Goal: Task Accomplishment & Management: Use online tool/utility

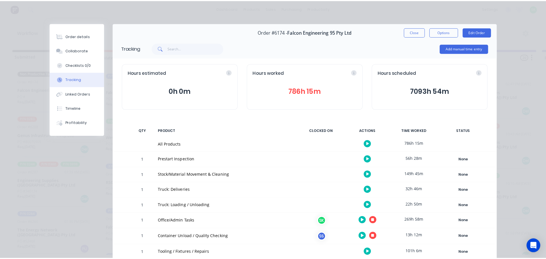
scroll to position [80, 0]
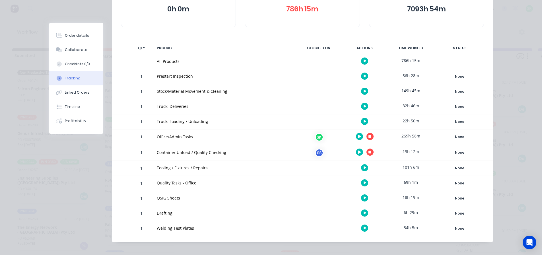
click at [369, 153] on button "button" at bounding box center [369, 151] width 7 height 7
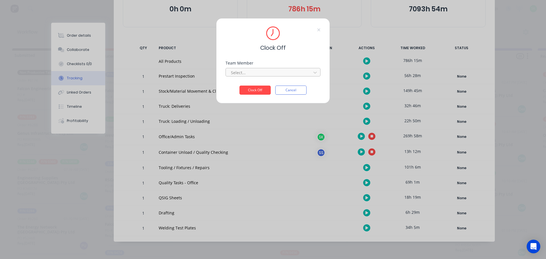
click at [286, 72] on div at bounding box center [269, 72] width 78 height 7
click at [272, 84] on div "[PERSON_NAME]" at bounding box center [273, 85] width 95 height 11
click at [256, 87] on button "Clock Off" at bounding box center [254, 90] width 31 height 9
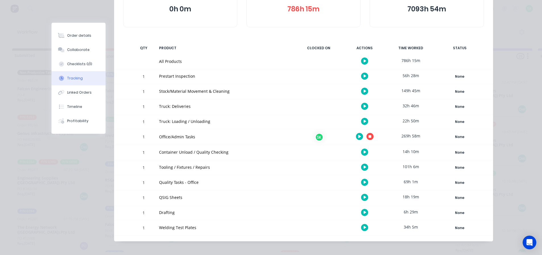
click at [363, 90] on icon "button" at bounding box center [364, 91] width 3 height 4
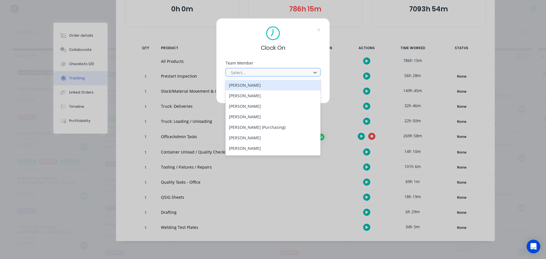
click at [276, 70] on div at bounding box center [269, 72] width 78 height 7
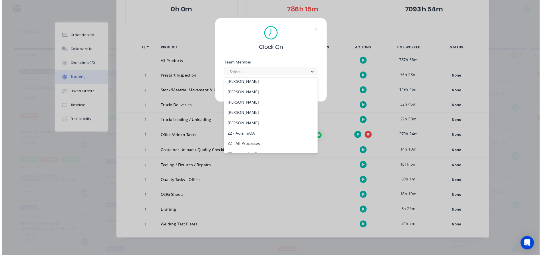
scroll to position [228, 0]
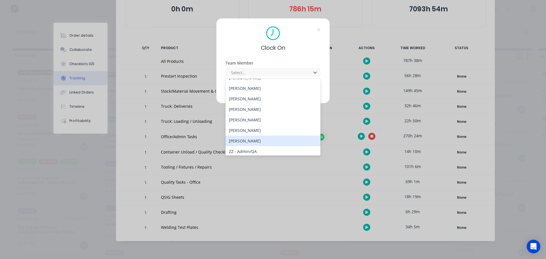
click at [253, 142] on div "[PERSON_NAME]" at bounding box center [273, 141] width 95 height 11
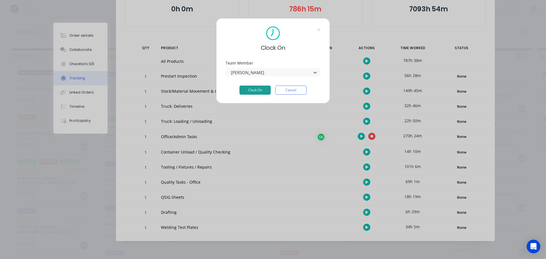
click at [248, 92] on button "Clock On" at bounding box center [254, 90] width 31 height 9
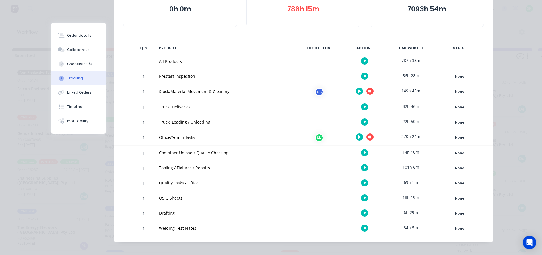
click at [369, 138] on button "button" at bounding box center [369, 136] width 7 height 7
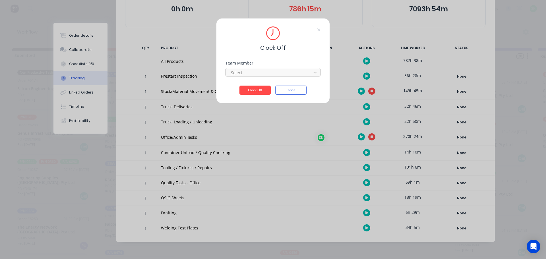
click at [289, 73] on div at bounding box center [269, 72] width 78 height 7
click at [271, 84] on div "[PERSON_NAME]" at bounding box center [273, 85] width 95 height 11
click at [260, 88] on button "Clock Off" at bounding box center [254, 90] width 31 height 9
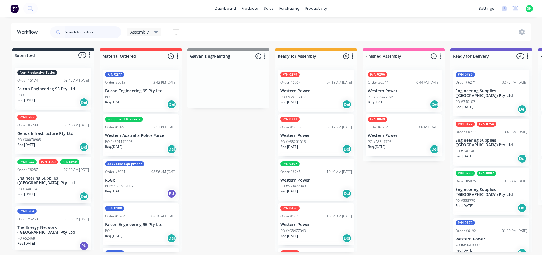
click at [86, 32] on input "text" at bounding box center [93, 31] width 56 height 11
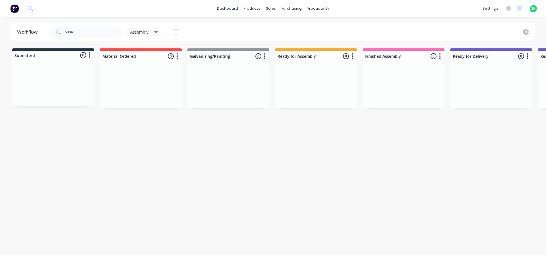
click at [155, 34] on icon at bounding box center [156, 32] width 4 height 6
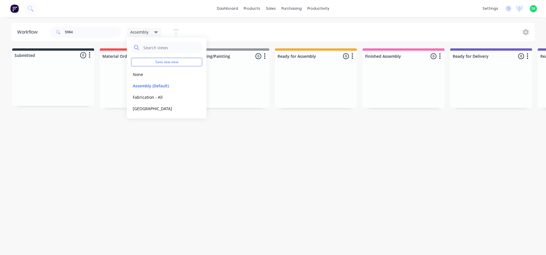
click at [157, 37] on div "Assembly Save new view None edit Assembly (Default) edit Fabrication - All edit…" at bounding box center [156, 31] width 59 height 11
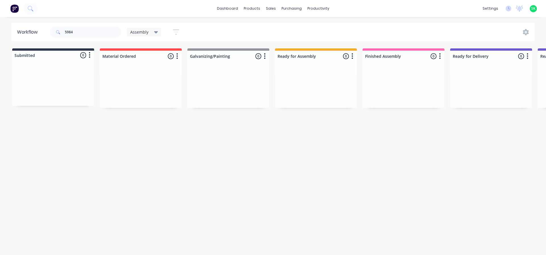
click at [178, 33] on icon "button" at bounding box center [176, 31] width 6 height 7
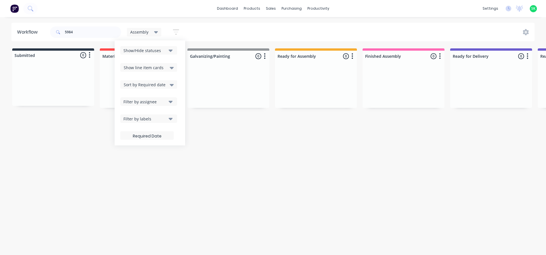
click at [174, 118] on button "Filter by labels" at bounding box center [148, 118] width 57 height 9
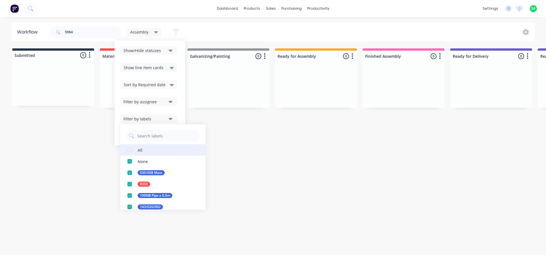
click at [129, 151] on div "button" at bounding box center [129, 149] width 11 height 11
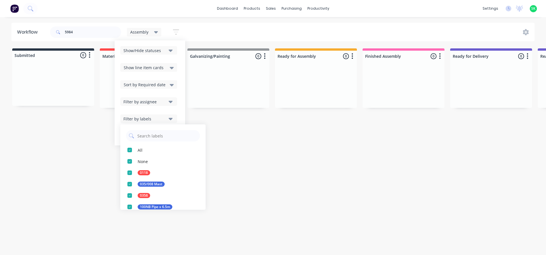
click at [225, 216] on div "Workflow 5984 Assembly Save new view None edit Assembly (Default) edit Fabricat…" at bounding box center [273, 133] width 546 height 221
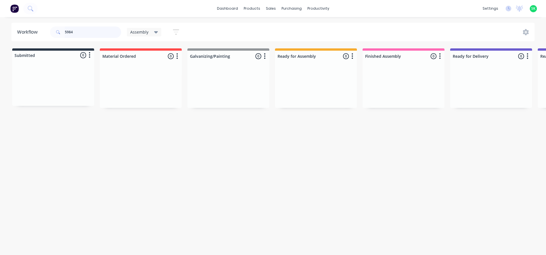
click at [73, 32] on input "5984" at bounding box center [93, 31] width 56 height 11
type input "5984"
click at [155, 36] on div "Assembly" at bounding box center [144, 32] width 35 height 9
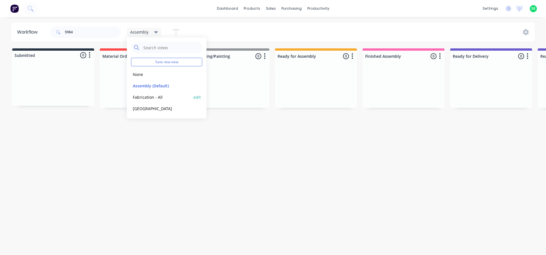
click at [152, 96] on button "Fabrication - All" at bounding box center [161, 97] width 61 height 7
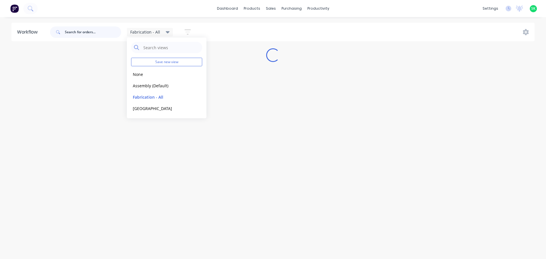
click at [92, 32] on input "text" at bounding box center [93, 31] width 56 height 11
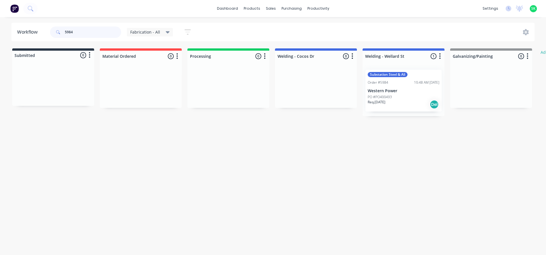
type input "5984"
click at [389, 96] on p "PO #PO400493" at bounding box center [380, 96] width 24 height 5
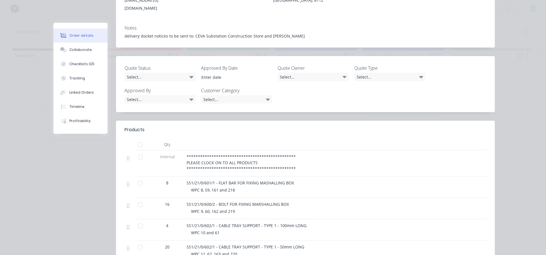
scroll to position [142, 0]
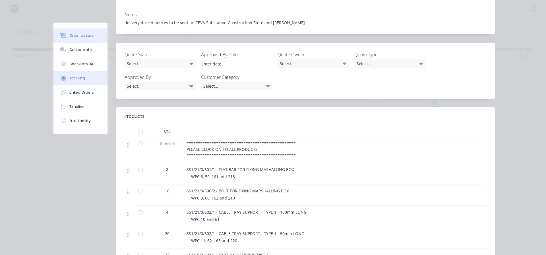
click at [75, 80] on div "Tracking" at bounding box center [77, 78] width 16 height 5
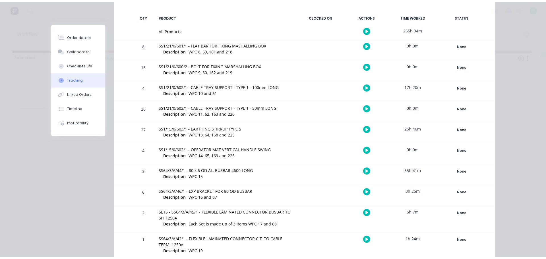
scroll to position [90, 0]
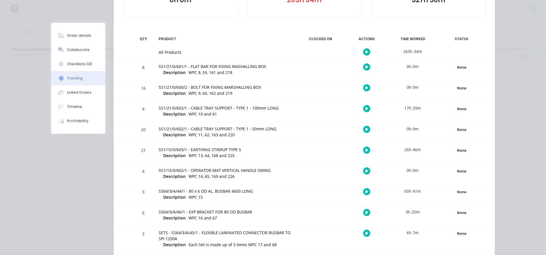
click at [366, 50] on icon "button" at bounding box center [366, 52] width 3 height 4
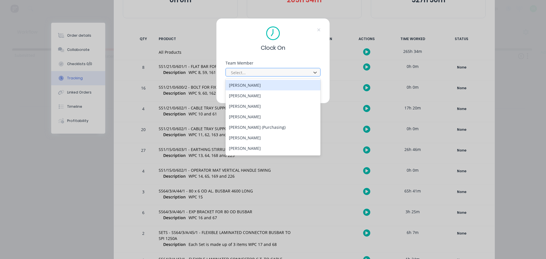
click at [289, 70] on div at bounding box center [269, 72] width 78 height 7
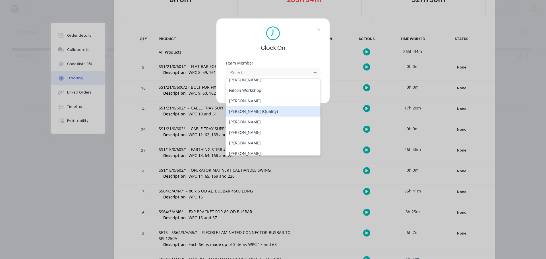
scroll to position [47, 0]
type input "st"
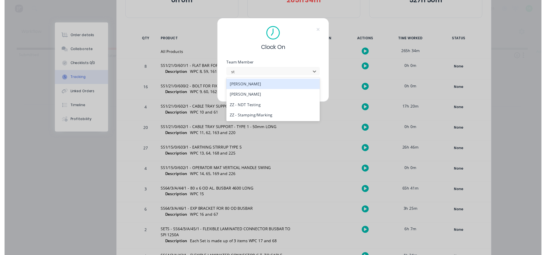
scroll to position [0, 0]
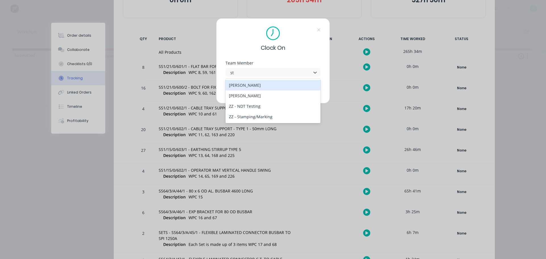
click at [249, 86] on div "[PERSON_NAME]" at bounding box center [273, 85] width 95 height 11
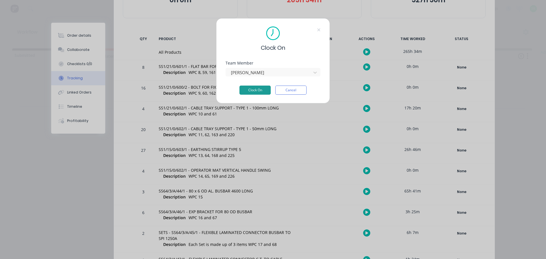
click at [253, 88] on button "Clock On" at bounding box center [254, 90] width 31 height 9
click at [261, 91] on button "Clock On" at bounding box center [254, 90] width 31 height 9
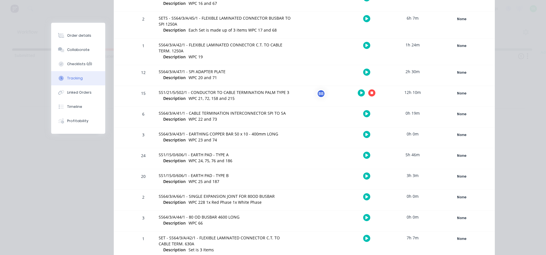
scroll to position [317, 0]
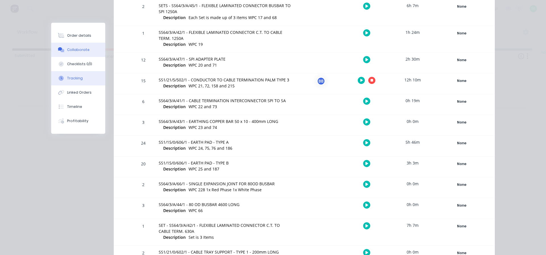
click at [62, 48] on icon at bounding box center [61, 49] width 7 height 5
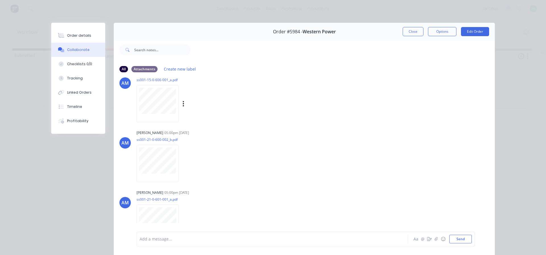
scroll to position [168, 0]
